Goal: Check status: Check status

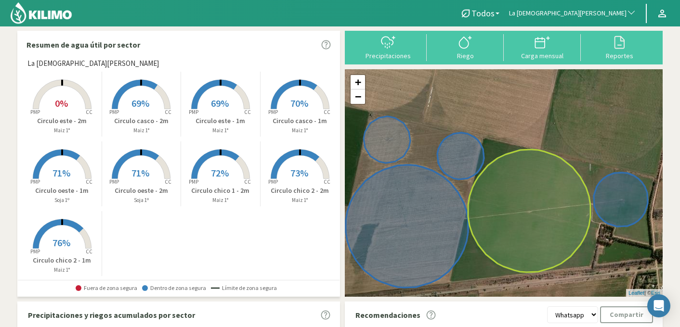
click at [608, 19] on button "La [DEMOGRAPHIC_DATA][PERSON_NAME]" at bounding box center [572, 13] width 137 height 21
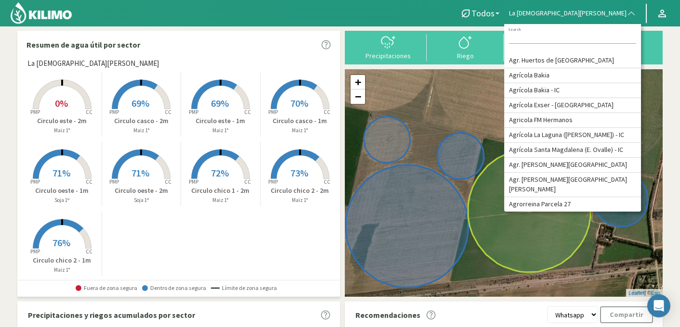
type input "a"
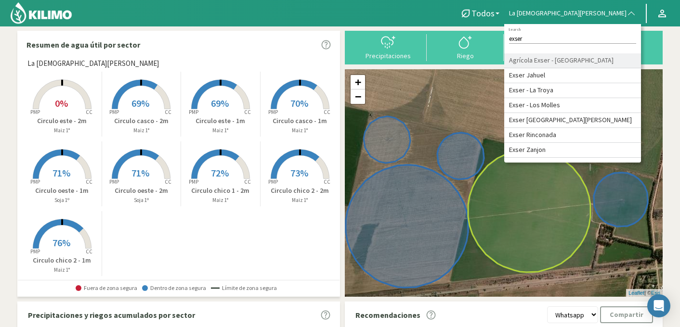
type input "exser"
click at [612, 68] on li "Agrícola Exser - [GEOGRAPHIC_DATA]" at bounding box center [572, 60] width 137 height 15
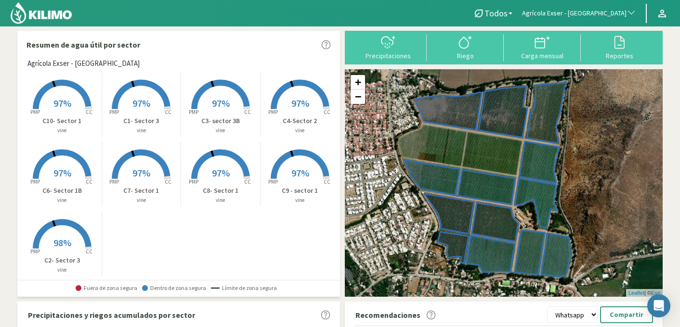
click at [65, 109] on span "97%" at bounding box center [62, 103] width 18 height 12
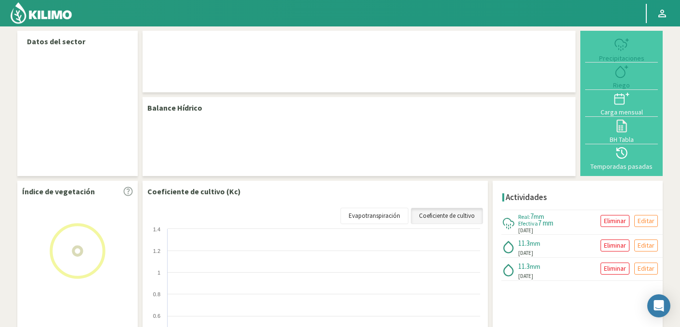
select select "3: Object"
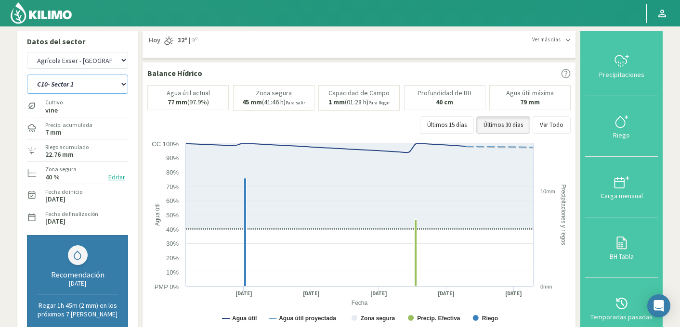
click at [73, 84] on select "C10- Sector 1 C1- Sector 3 C2- Sector 3 C3- sector 3B C4-Sector 2 C6- Sector 1B…" at bounding box center [77, 84] width 101 height 19
click at [27, 75] on select "C10- Sector 1 C1- Sector 3 C2- Sector 3 C3- sector 3B C4-Sector 2 C6- Sector 1B…" at bounding box center [77, 84] width 101 height 19
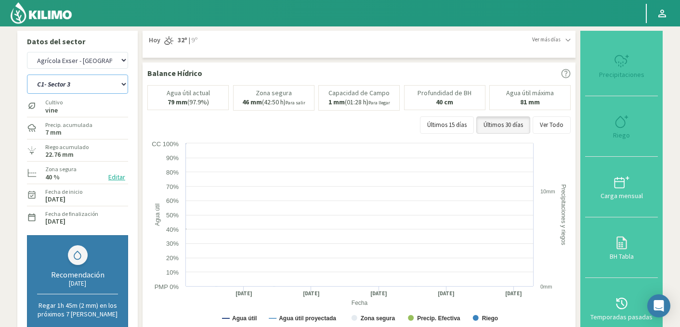
select select "0: Object"
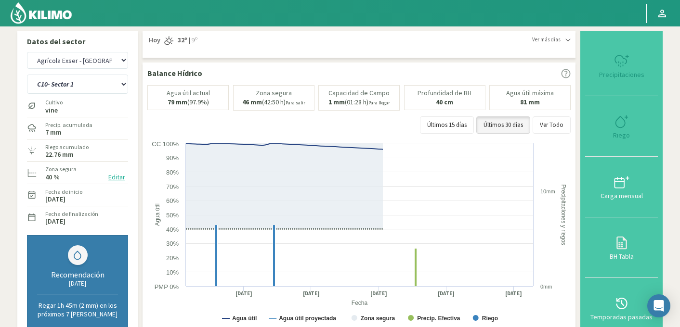
select select "292: Object"
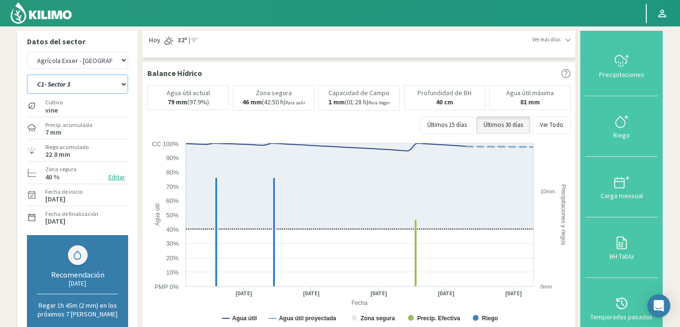
click at [82, 84] on select "C10- Sector 1 C1- Sector 3 C2- Sector 3 C3- sector 3B C4-Sector 2 C6- Sector 1B…" at bounding box center [77, 84] width 101 height 19
click at [27, 75] on select "C10- Sector 1 C1- Sector 3 C2- Sector 3 C3- sector 3B C4-Sector 2 C6- Sector 1B…" at bounding box center [77, 84] width 101 height 19
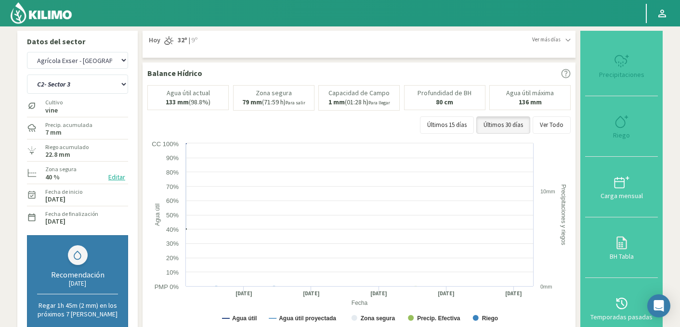
select select "10: Object"
select select "581: Object"
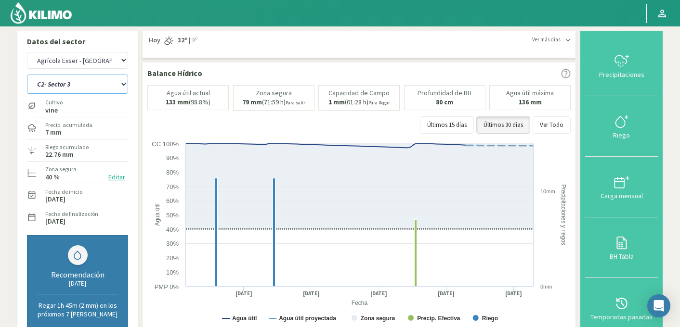
click at [85, 83] on select "C10- Sector 1 C1- Sector 3 C2- Sector 3 C3- sector 3B C4-Sector 2 C6- Sector 1B…" at bounding box center [77, 84] width 101 height 19
click at [27, 75] on select "C10- Sector 1 C1- Sector 3 C2- Sector 3 C3- sector 3B C4-Sector 2 C6- Sector 1B…" at bounding box center [77, 84] width 101 height 19
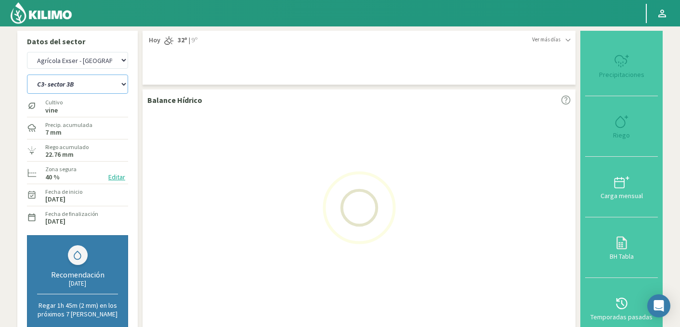
select select "20: Object"
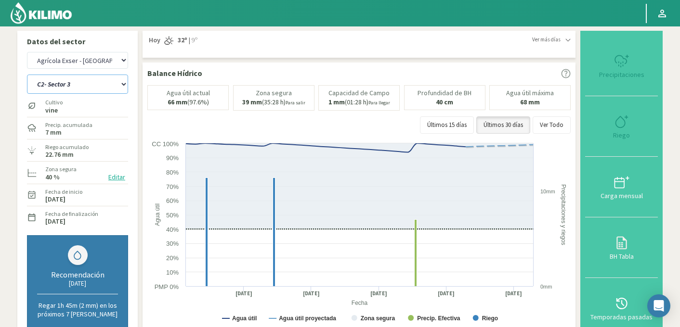
select select "870: Object"
click at [92, 86] on select "C10- Sector 1 C1- Sector 3 C2- Sector 3 C3- sector 3B C4-Sector 2 C6- Sector 1B…" at bounding box center [77, 84] width 101 height 19
click at [27, 75] on select "C10- Sector 1 C1- Sector 3 C2- Sector 3 C3- sector 3B C4-Sector 2 C6- Sector 1B…" at bounding box center [77, 84] width 101 height 19
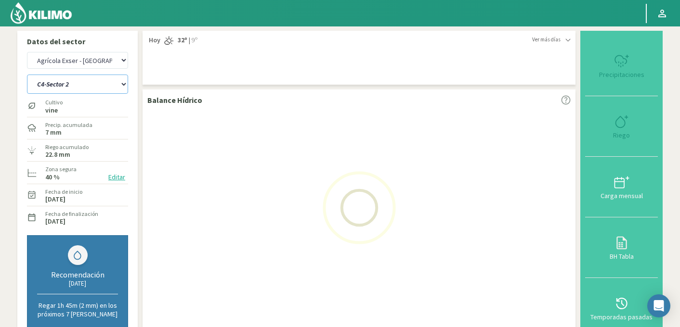
select select "30: Object"
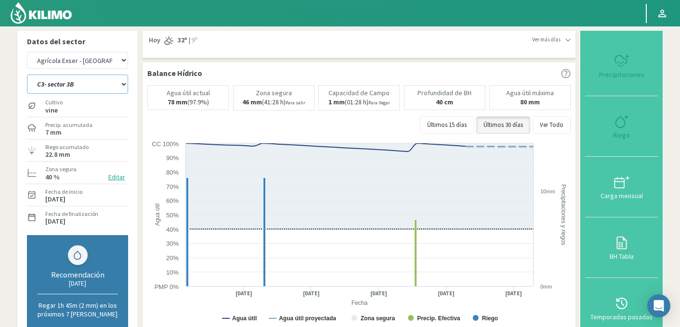
select select "1159: Object"
click at [58, 90] on select "C10- Sector 1 C1- Sector 3 C2- Sector 3 C3- sector 3B C4-Sector 2 C6- Sector 1B…" at bounding box center [77, 84] width 101 height 19
click at [27, 75] on select "C10- Sector 1 C1- Sector 3 C2- Sector 3 C3- sector 3B C4-Sector 2 C6- Sector 1B…" at bounding box center [77, 84] width 101 height 19
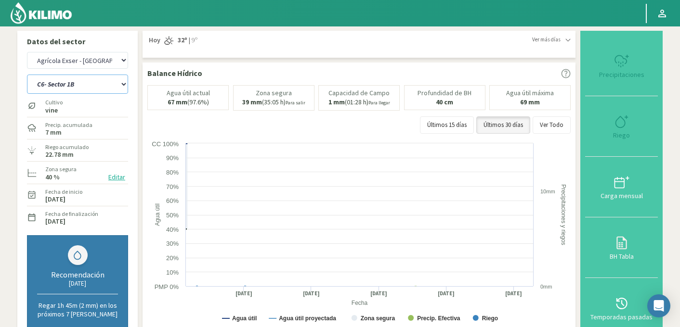
select select "40: Object"
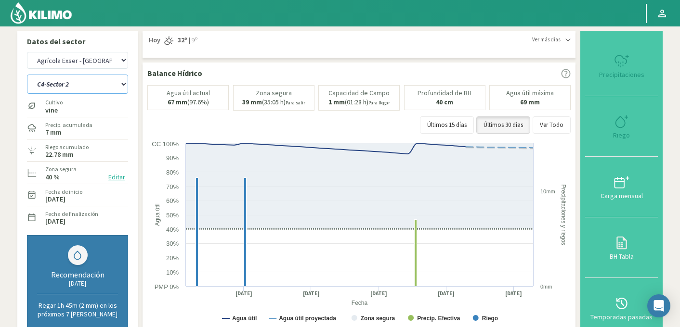
select select "1448: Object"
click at [91, 90] on select "C10- Sector 1 C1- Sector 3 C2- Sector 3 C3- sector 3B C4-Sector 2 C6- Sector 1B…" at bounding box center [77, 84] width 101 height 19
click at [27, 75] on select "C10- Sector 1 C1- Sector 3 C2- Sector 3 C3- sector 3B C4-Sector 2 C6- Sector 1B…" at bounding box center [77, 84] width 101 height 19
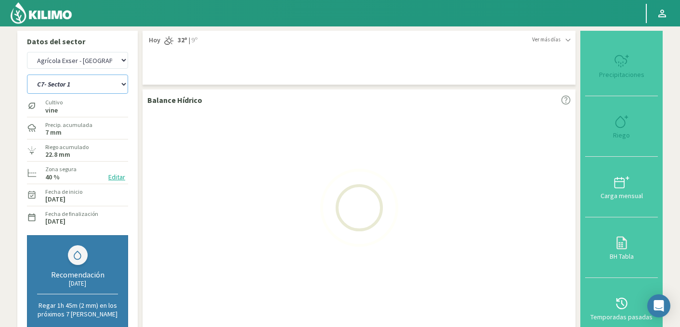
select select "50: Object"
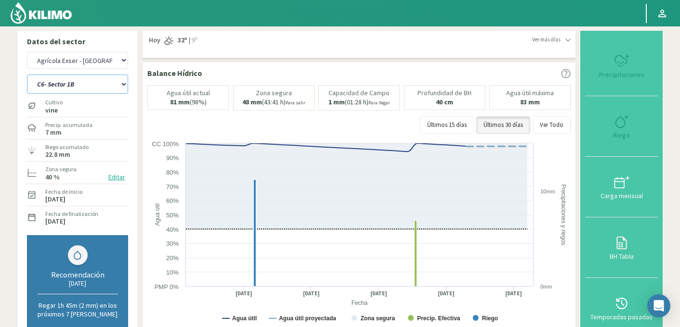
select select "1737: Object"
click at [75, 81] on select "C10- Sector 1 C1- Sector 3 C2- Sector 3 C3- sector 3B C4-Sector 2 C6- Sector 1B…" at bounding box center [77, 84] width 101 height 19
click at [27, 75] on select "C10- Sector 1 C1- Sector 3 C2- Sector 3 C3- sector 3B C4-Sector 2 C6- Sector 1B…" at bounding box center [77, 84] width 101 height 19
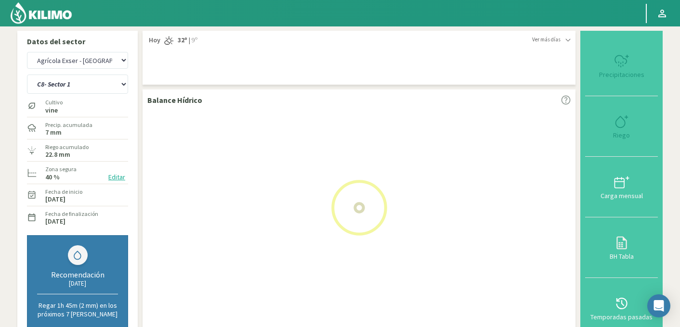
select select "60: Object"
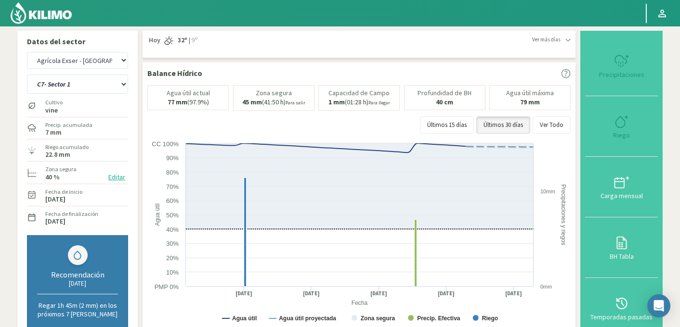
select select "2026: Object"
click at [78, 88] on select "C10- Sector 1 C1- Sector 3 C2- Sector 3 C3- sector 3B C4-Sector 2 C6- Sector 1B…" at bounding box center [77, 84] width 101 height 19
click at [27, 75] on select "C10- Sector 1 C1- Sector 3 C2- Sector 3 C3- sector 3B C4-Sector 2 C6- Sector 1B…" at bounding box center [77, 84] width 101 height 19
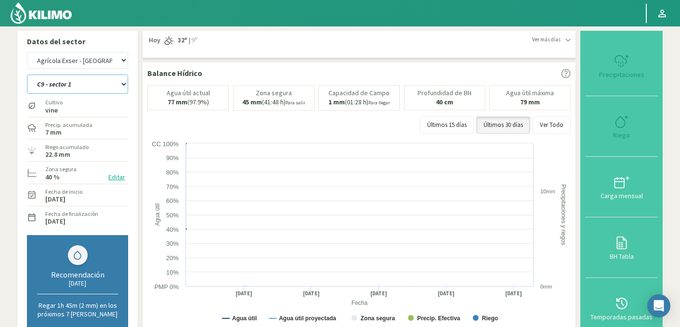
select select "70: Object"
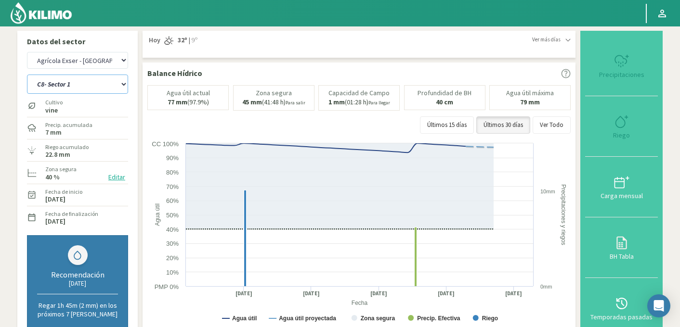
select select "2315: Object"
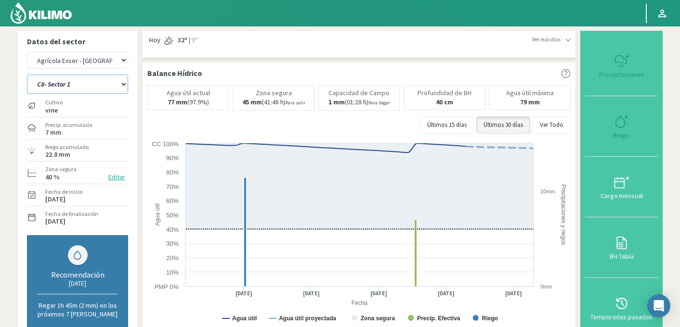
select select "80: Object"
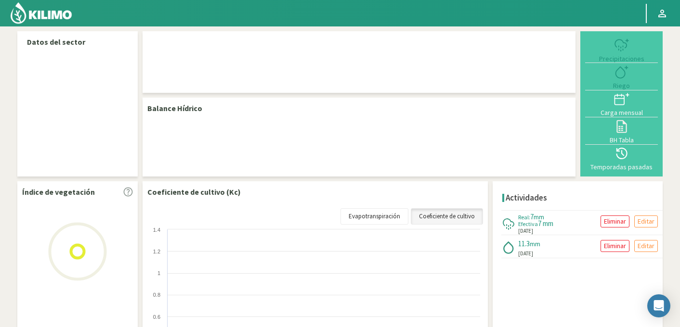
select select "3: Object"
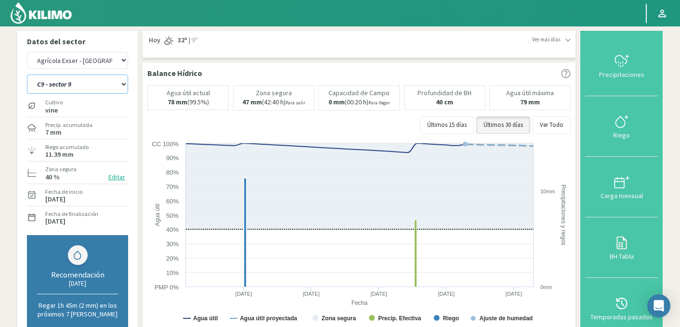
click at [82, 90] on select "C10- Sector 1 C1- Sector 3 C2- Sector 3 C3- sector 3B C4-Sector 2 C6- Sector 1B…" at bounding box center [77, 84] width 101 height 19
click at [27, 75] on select "C10- Sector 1 C1- Sector 3 C2- Sector 3 C3- sector 3B C4-Sector 2 C6- Sector 1B…" at bounding box center [77, 84] width 101 height 19
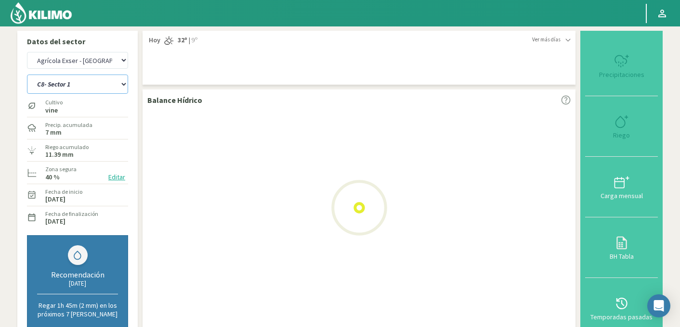
select select "8: Object"
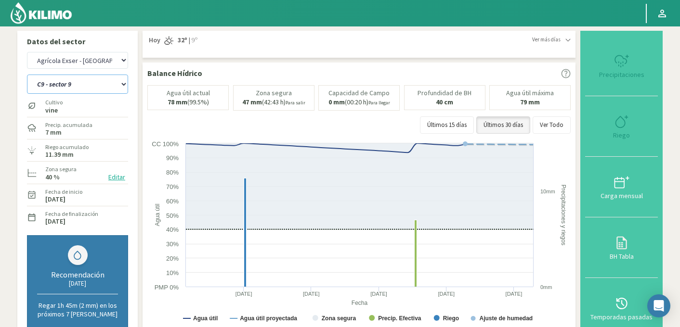
click at [69, 86] on select "C10- Sector 1 C1- Sector 3 C2- Sector 3 C3- sector 3B C4-Sector 2 C6- Sector 1B…" at bounding box center [77, 84] width 101 height 19
select select "292: Object"
click at [27, 75] on select "C10- Sector 1 C1- Sector 3 C2- Sector 3 C3- sector 3B C4-Sector 2 C6- Sector 1B…" at bounding box center [77, 84] width 101 height 19
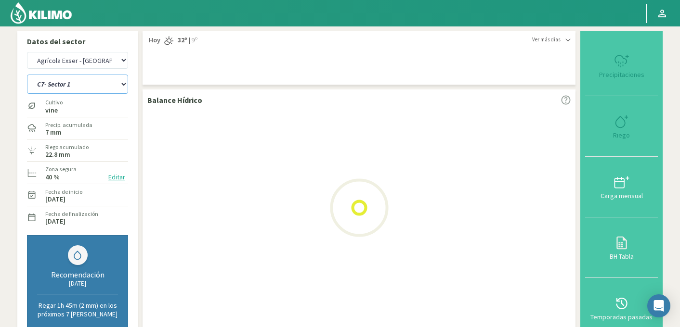
select select "16: Object"
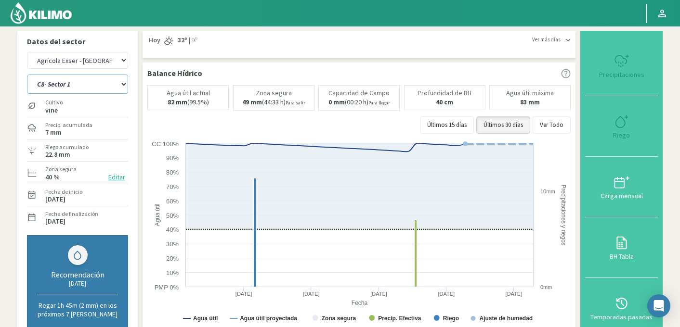
select select "581: Object"
click at [66, 85] on select "C10- Sector 1 C1- Sector 3 C2- Sector 3 C3- sector 3B C4-Sector 2 C6- Sector 1B…" at bounding box center [77, 84] width 101 height 19
click at [27, 75] on select "C10- Sector 1 C1- Sector 3 C2- Sector 3 C3- sector 3B C4-Sector 2 C6- Sector 1B…" at bounding box center [77, 84] width 101 height 19
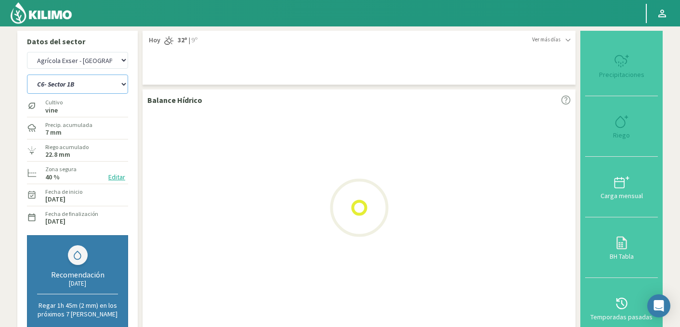
select select "24: Object"
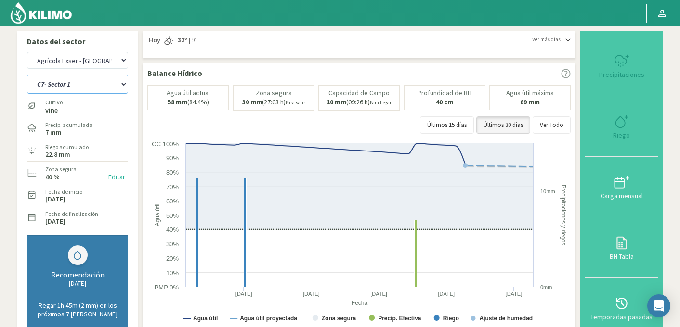
select select "870: Object"
click at [65, 83] on select "C10- Sector 1 C1- Sector 3 C2- Sector 3 C3- sector 3B C4-Sector 2 C6- Sector 1B…" at bounding box center [77, 84] width 101 height 19
click at [27, 75] on select "C10- Sector 1 C1- Sector 3 C2- Sector 3 C3- sector 3B C4-Sector 2 C6- Sector 1B…" at bounding box center [77, 84] width 101 height 19
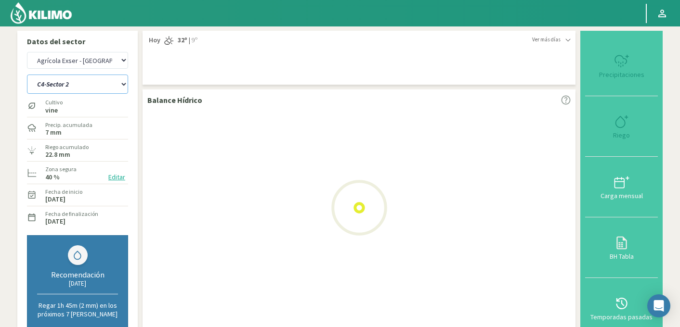
select select "32: Object"
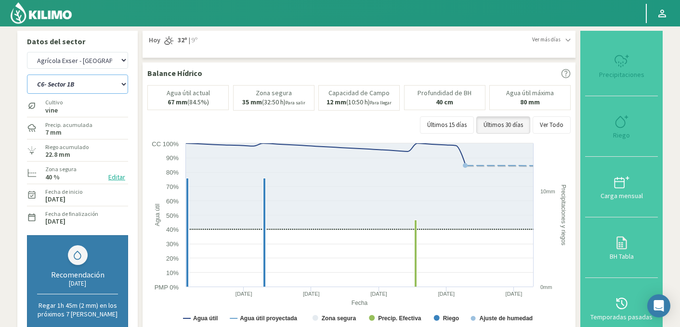
select select "1159: Object"
click at [64, 84] on select "C10- Sector 1 C1- Sector 3 C2- Sector 3 C3- sector 3B C4-Sector 2 C6- Sector 1B…" at bounding box center [77, 84] width 101 height 19
click at [27, 75] on select "C10- Sector 1 C1- Sector 3 C2- Sector 3 C3- sector 3B C4-Sector 2 C6- Sector 1B…" at bounding box center [77, 84] width 101 height 19
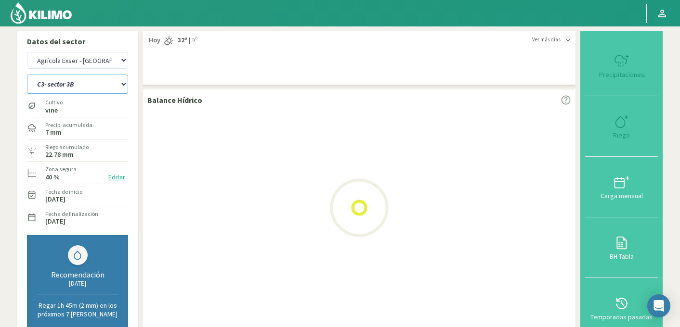
select select "40: Object"
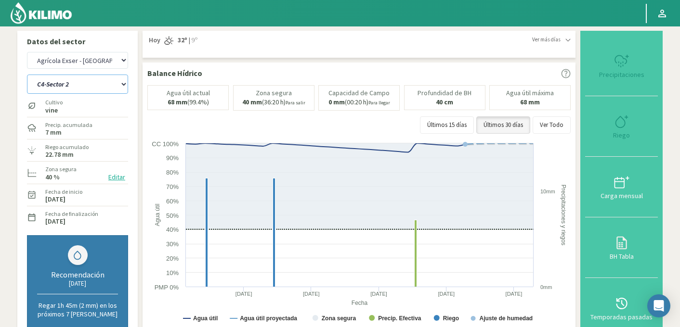
select select "1448: Object"
click at [63, 87] on select "C10- Sector 1 C1- Sector 3 C2- Sector 3 C3- sector 3B C4-Sector 2 C6- Sector 1B…" at bounding box center [77, 84] width 101 height 19
click at [27, 75] on select "C10- Sector 1 C1- Sector 3 C2- Sector 3 C3- sector 3B C4-Sector 2 C6- Sector 1B…" at bounding box center [77, 84] width 101 height 19
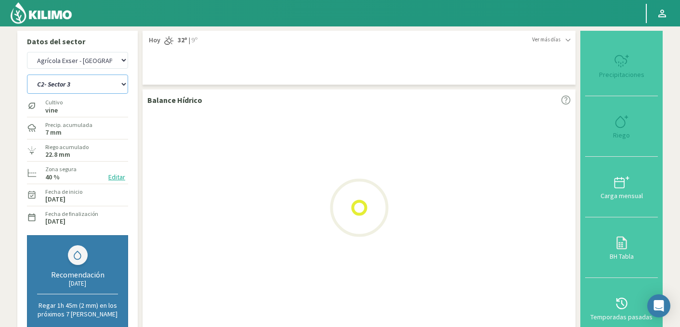
select select "48: Object"
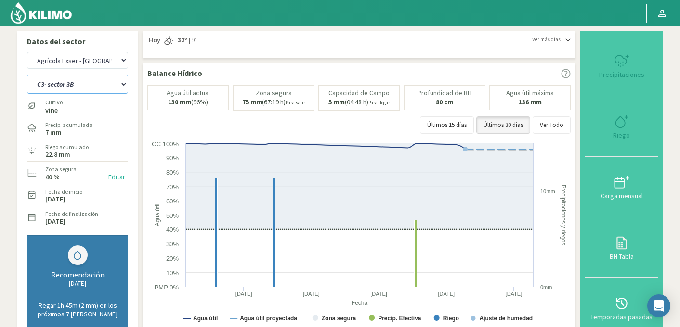
select select "1737: Object"
click at [64, 83] on select "C10- Sector 1 C1- Sector 3 C2- Sector 3 C3- sector 3B C4-Sector 2 C6- Sector 1B…" at bounding box center [77, 84] width 101 height 19
click at [27, 75] on select "C10- Sector 1 C1- Sector 3 C2- Sector 3 C3- sector 3B C4-Sector 2 C6- Sector 1B…" at bounding box center [77, 84] width 101 height 19
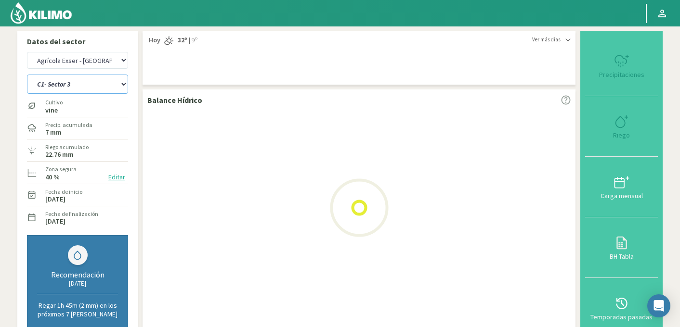
select select "56: Object"
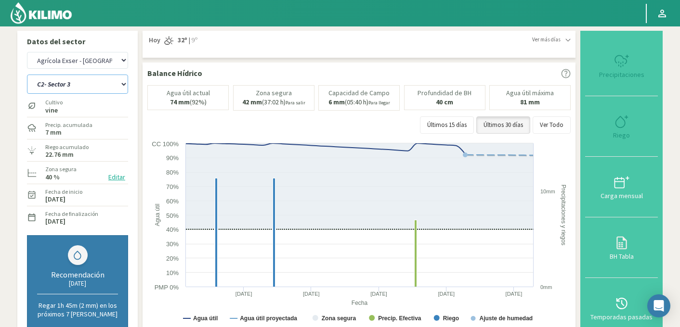
select select "2026: Object"
click at [66, 83] on select "C10- Sector 1 C1- Sector 3 C2- Sector 3 C3- sector 3B C4-Sector 2 C6- Sector 1B…" at bounding box center [77, 84] width 101 height 19
click at [27, 75] on select "C10- Sector 1 C1- Sector 3 C2- Sector 3 C3- sector 3B C4-Sector 2 C6- Sector 1B…" at bounding box center [77, 84] width 101 height 19
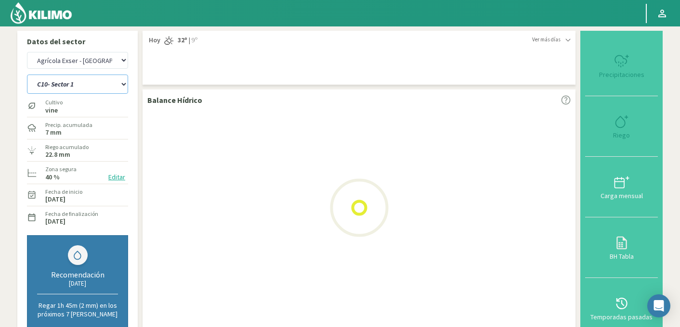
select select "64: Object"
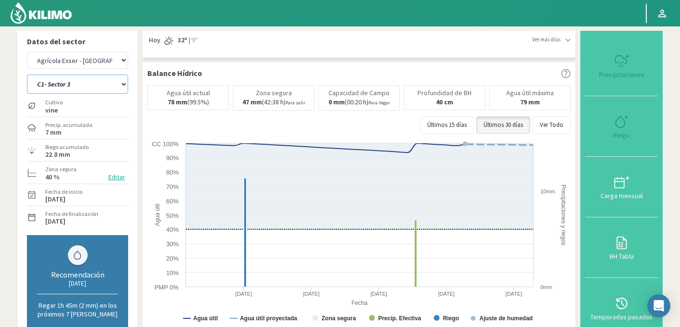
select select "2315: Object"
select select "73: Object"
